Goal: Task Accomplishment & Management: Use online tool/utility

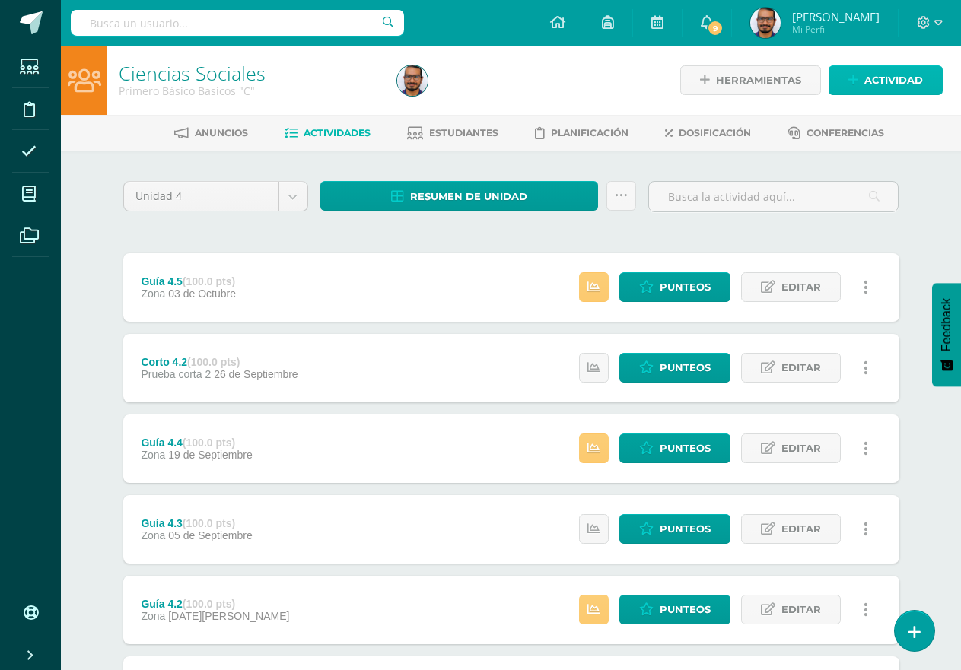
click at [862, 78] on link "Actividad" at bounding box center [885, 80] width 114 height 30
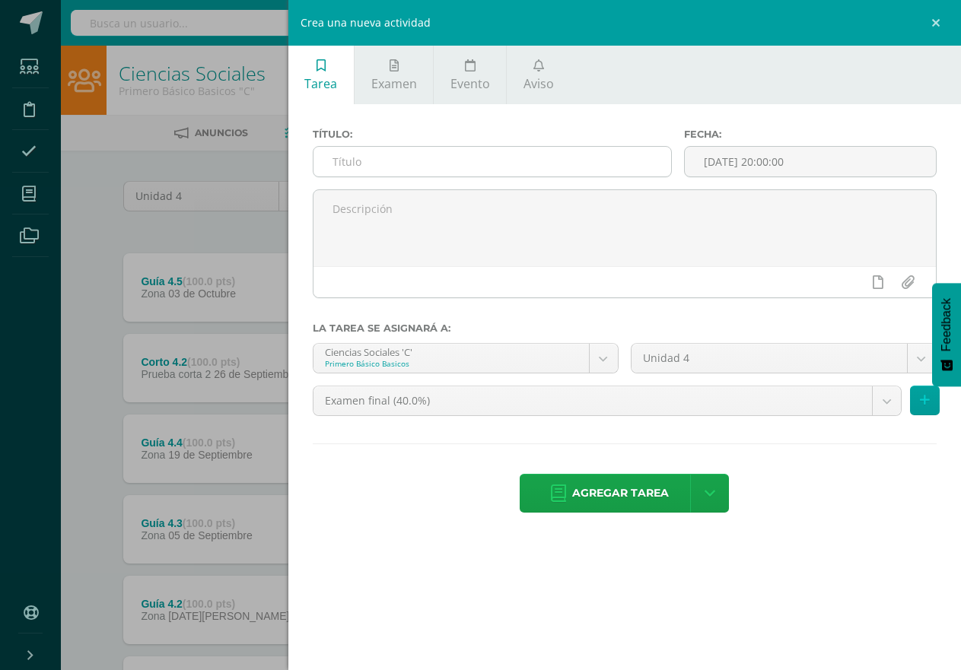
click at [455, 164] on input "text" at bounding box center [492, 162] width 358 height 30
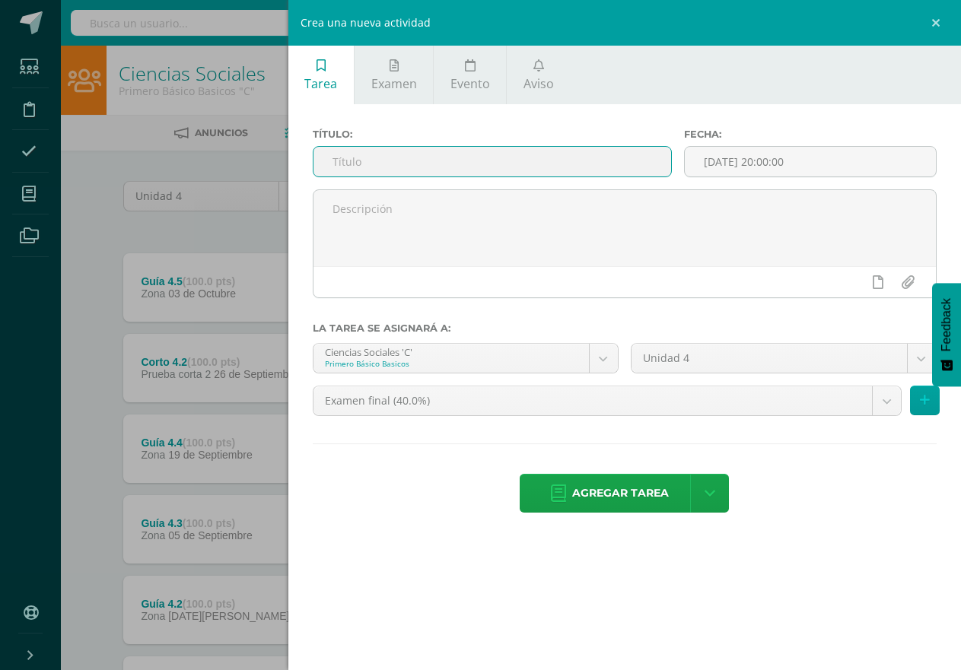
click at [413, 166] on input "text" at bounding box center [492, 162] width 358 height 30
click at [384, 78] on span "Examen" at bounding box center [394, 83] width 46 height 17
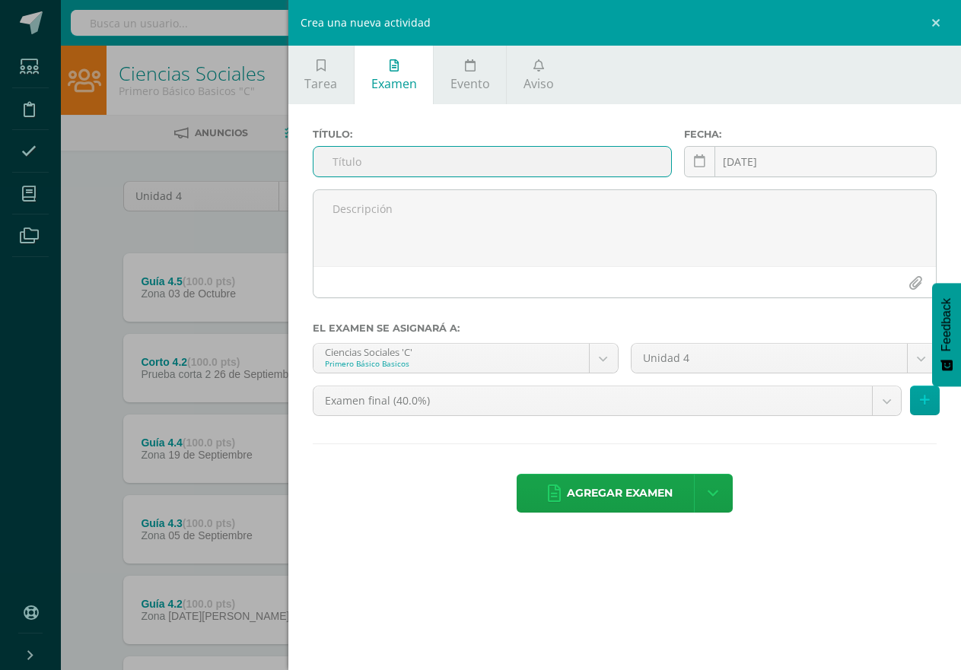
click at [360, 165] on input "text" at bounding box center [492, 162] width 358 height 30
type input "Examen final"
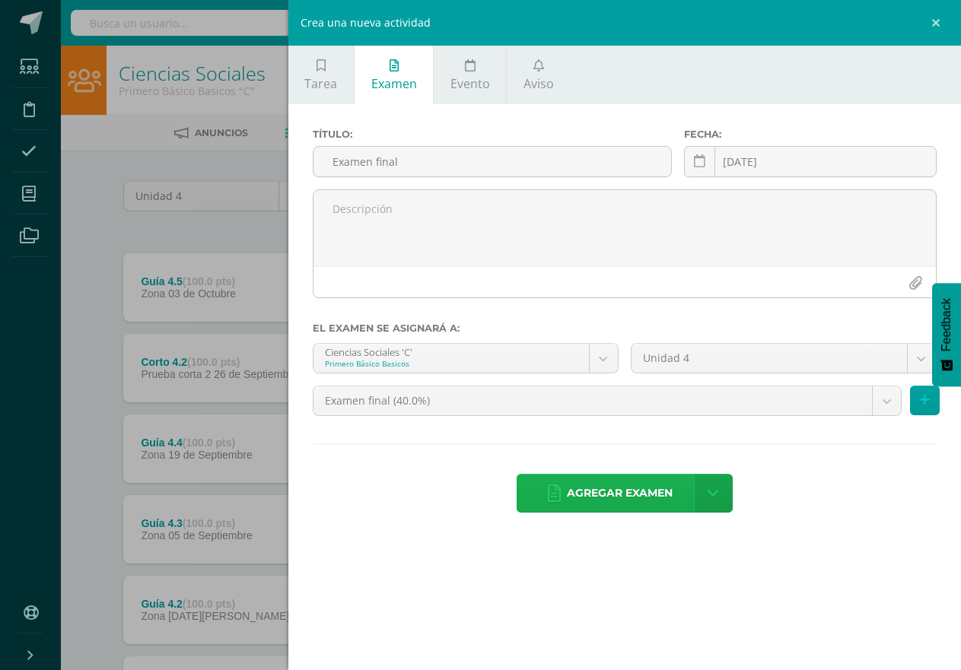
click at [593, 492] on span "Agregar examen" at bounding box center [620, 493] width 106 height 37
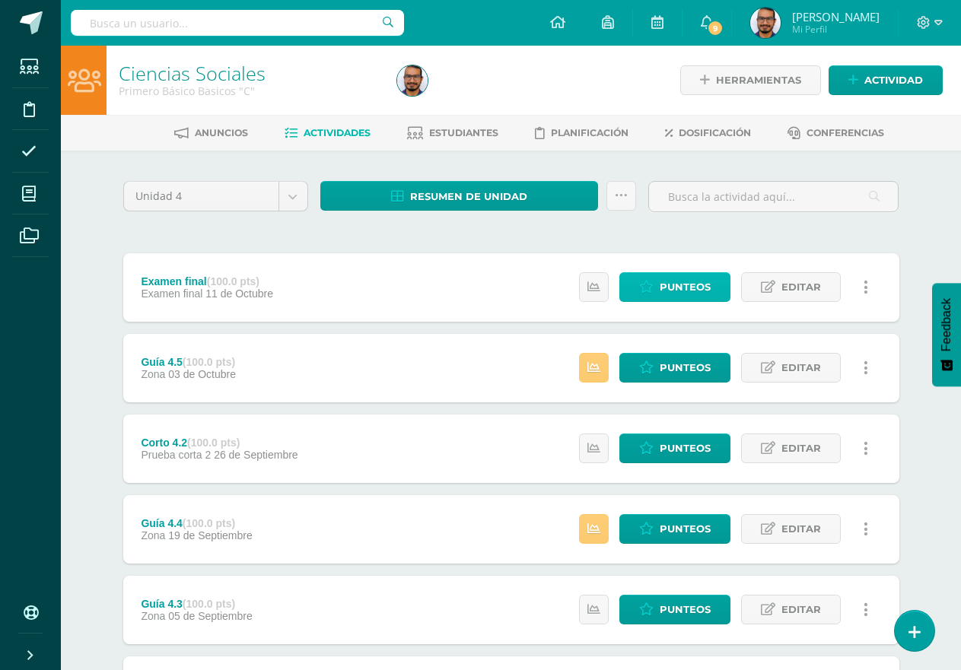
click at [686, 288] on span "Punteos" at bounding box center [685, 287] width 51 height 28
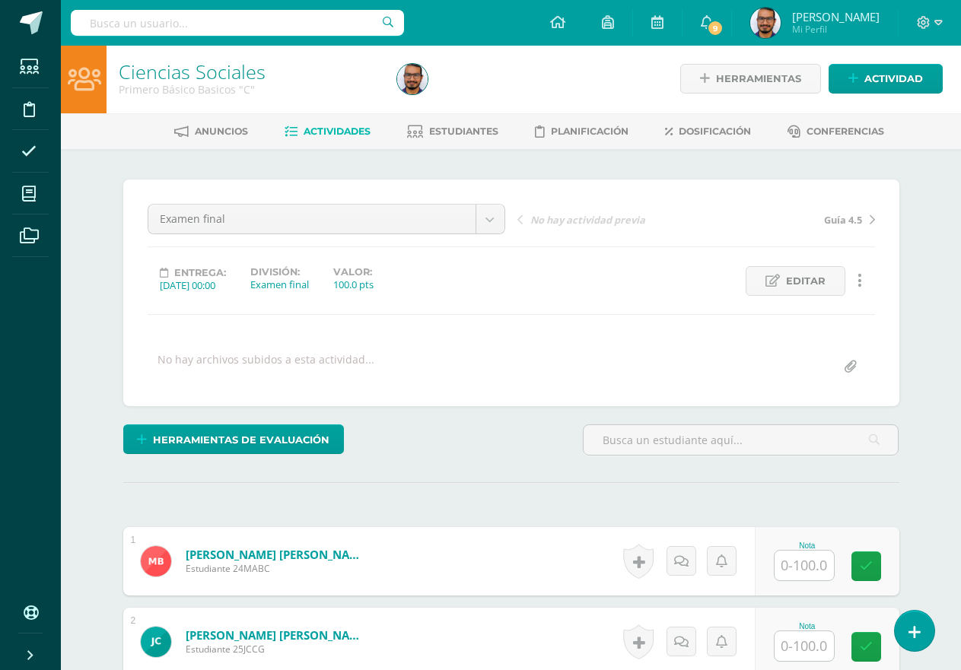
scroll to position [2, 0]
drag, startPoint x: 807, startPoint y: 568, endPoint x: 807, endPoint y: 552, distance: 16.0
click at [807, 567] on input "text" at bounding box center [803, 565] width 59 height 30
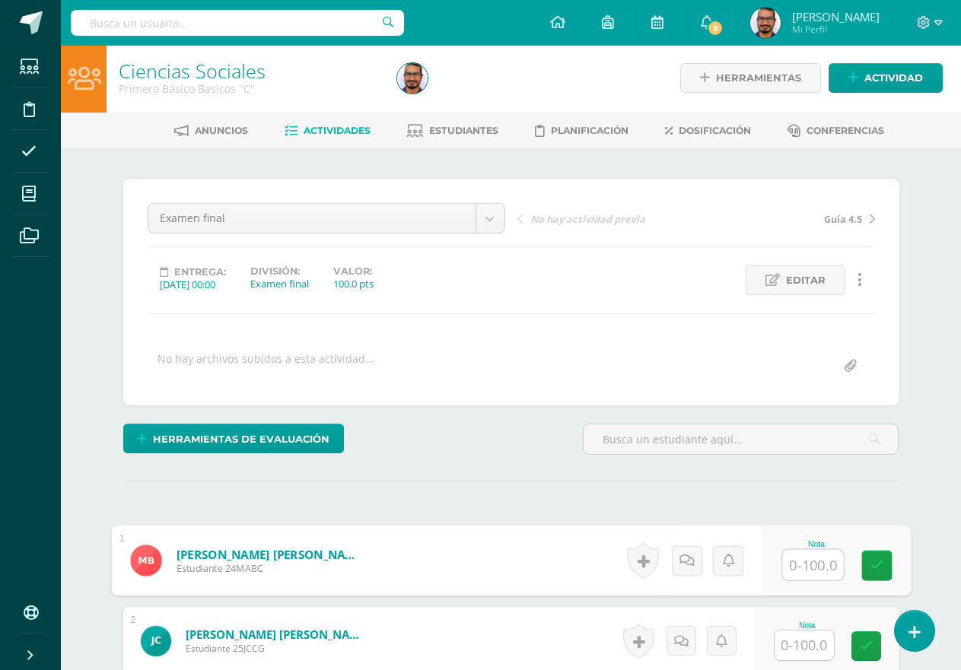
click at [314, 123] on link "Actividades" at bounding box center [327, 131] width 86 height 24
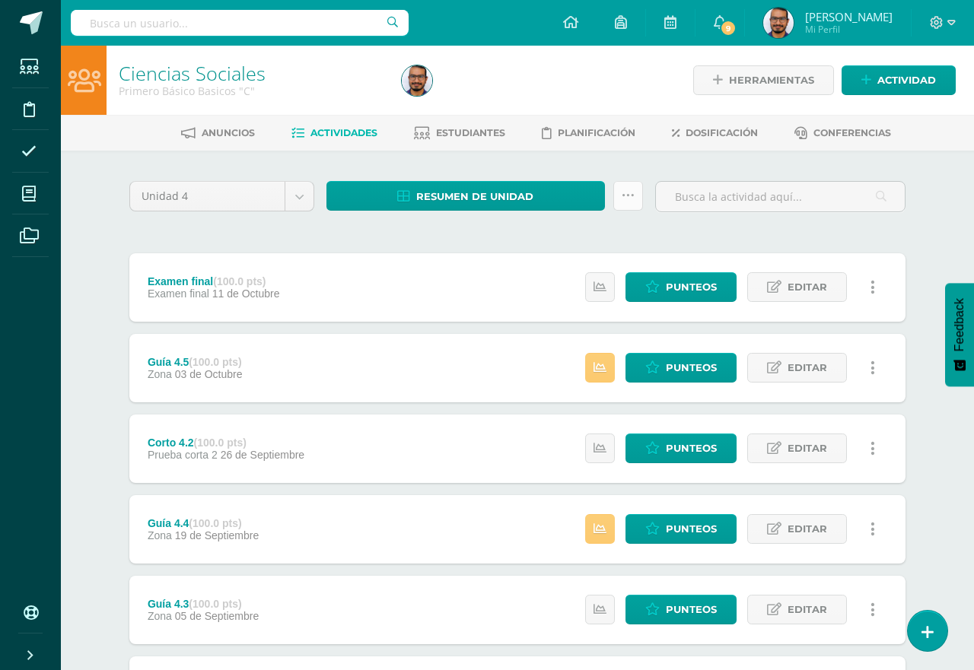
click at [614, 205] on link at bounding box center [628, 196] width 30 height 30
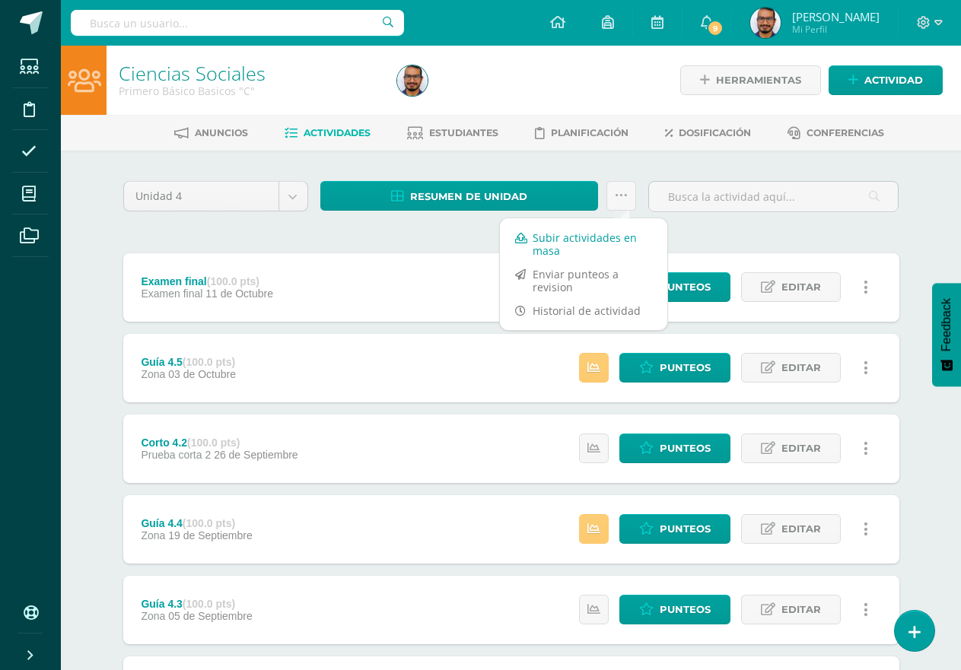
click at [563, 236] on link "Subir actividades en masa" at bounding box center [583, 244] width 167 height 37
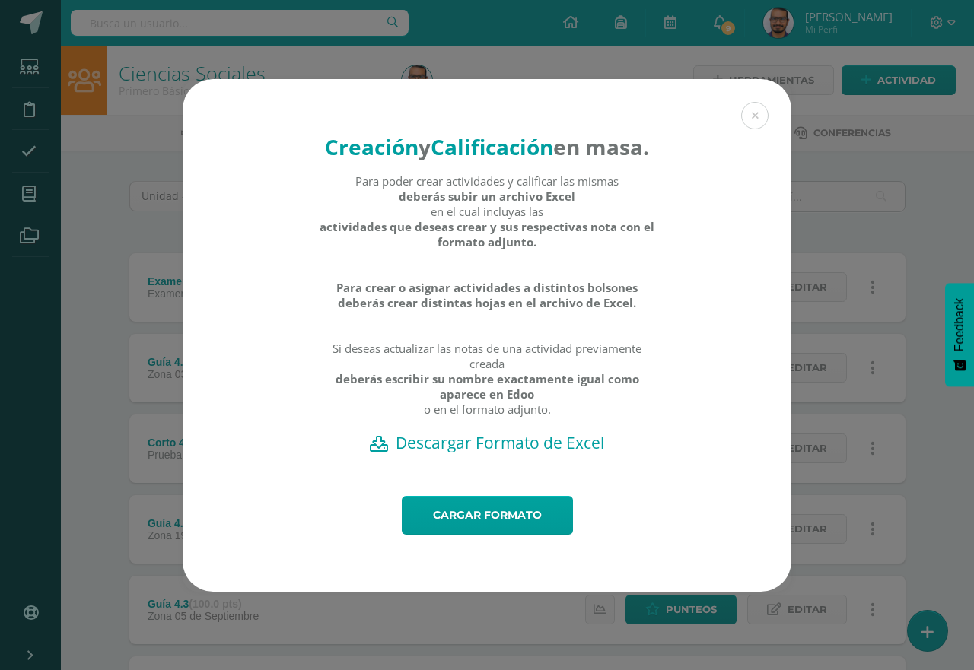
click at [520, 453] on h2 "Descargar Formato de Excel" at bounding box center [486, 442] width 555 height 21
click at [544, 517] on link "Cargar formato" at bounding box center [487, 515] width 171 height 39
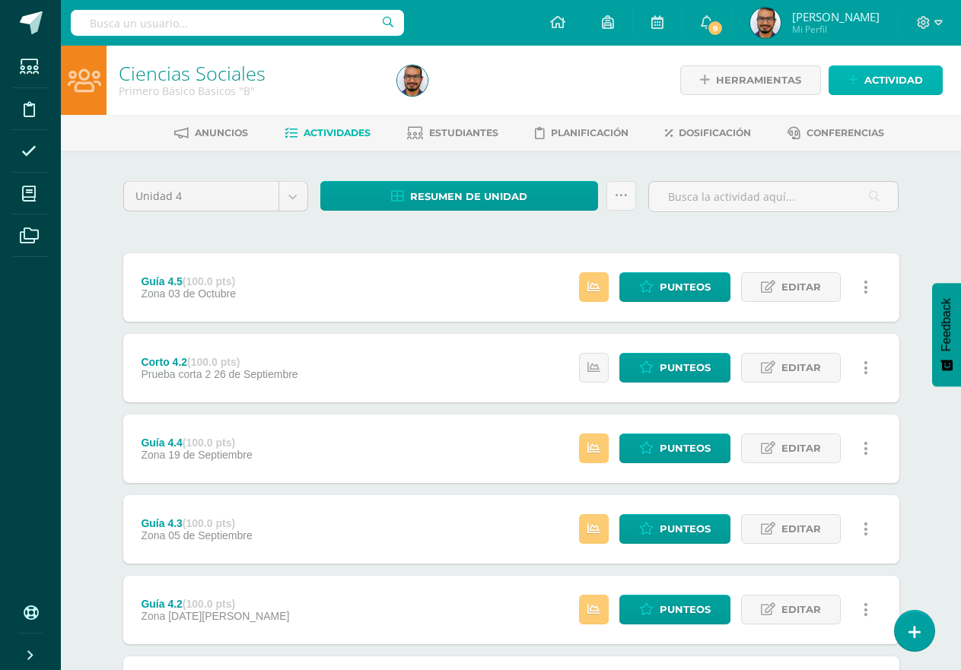
click at [896, 84] on span "Actividad" at bounding box center [893, 80] width 59 height 28
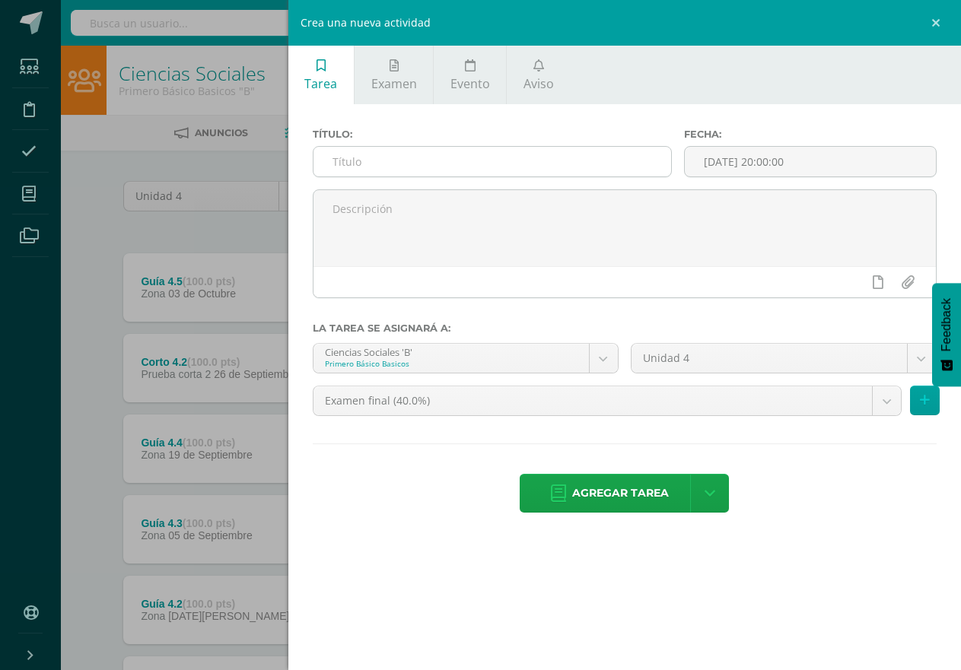
click at [392, 78] on span "Examen" at bounding box center [394, 83] width 46 height 17
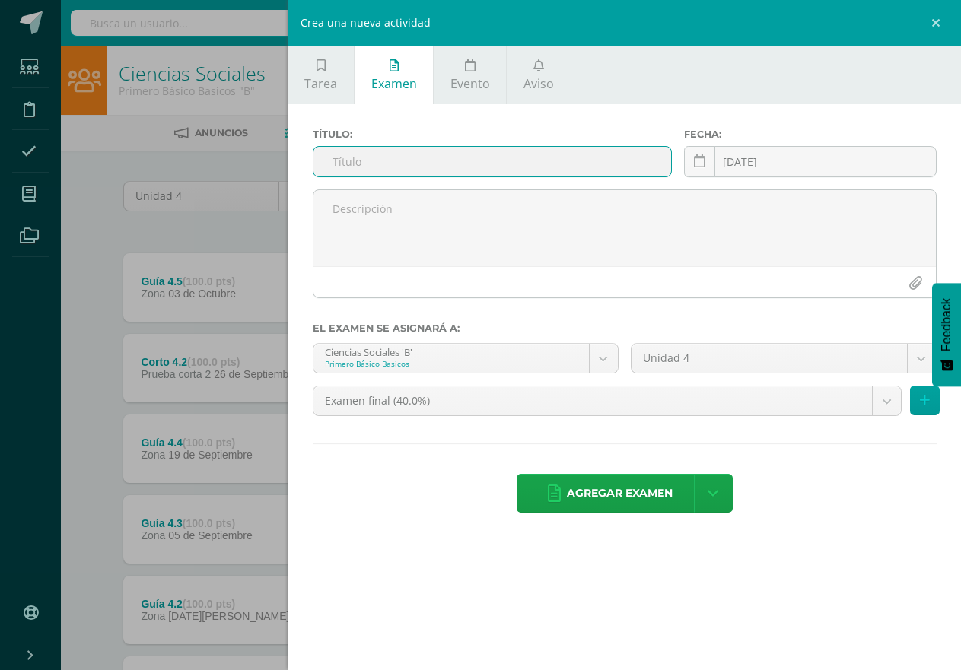
click at [424, 167] on input "text" at bounding box center [492, 162] width 358 height 30
type input "Examen final"
click at [639, 498] on span "Agregar examen" at bounding box center [620, 493] width 106 height 37
